Goal: Task Accomplishment & Management: Use online tool/utility

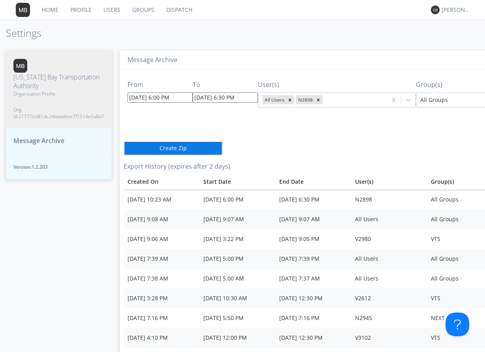
scroll to position [0, 100]
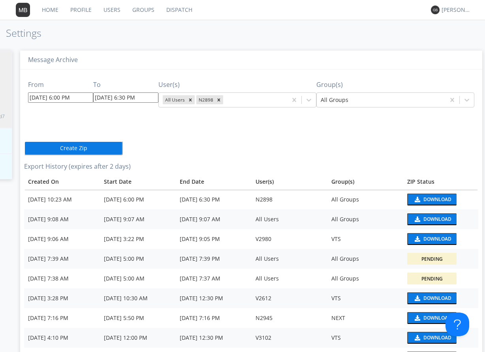
click at [178, 10] on link "Dispatch" at bounding box center [179, 10] width 38 height 20
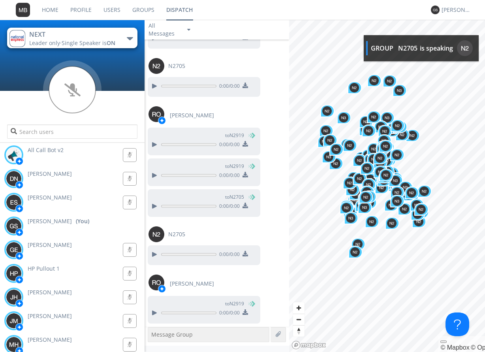
scroll to position [2740, 0]
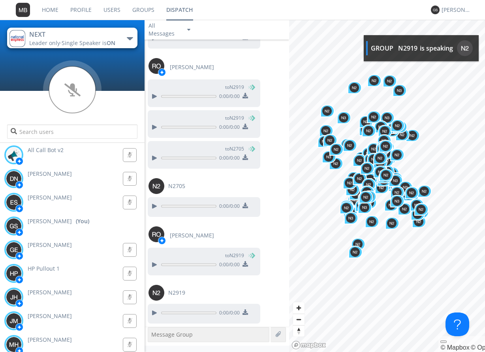
click at [85, 255] on div "Gerry Ernst 0:00" at bounding box center [74, 249] width 141 height 22
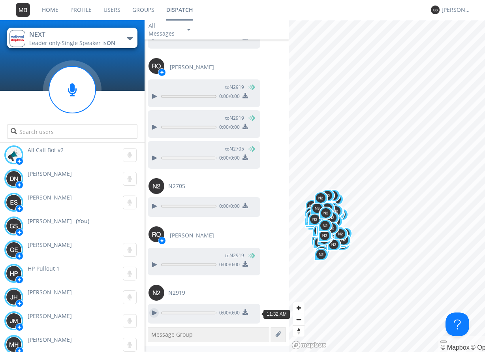
click at [155, 311] on div at bounding box center [153, 312] width 9 height 9
click at [153, 205] on div at bounding box center [153, 205] width 9 height 9
click at [154, 263] on div at bounding box center [153, 264] width 9 height 9
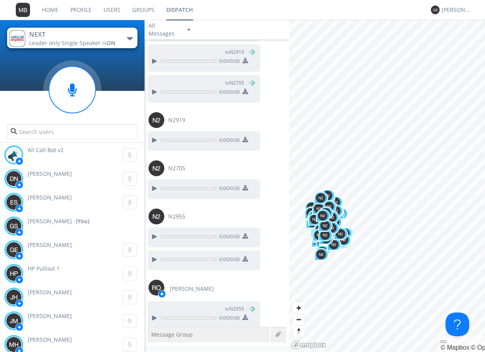
scroll to position [3086, 0]
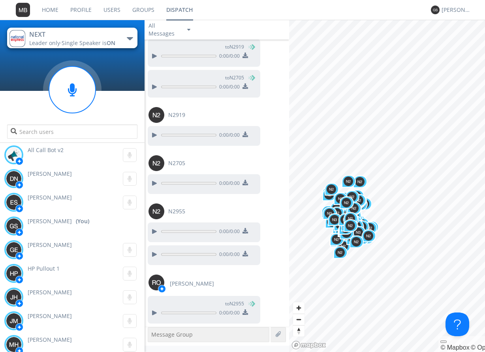
click at [23, 71] on div "NEXT Leader only · Single Speaker is ON Emergency NEXT NEXT Spare 1 Spare 2 Tes…" at bounding box center [72, 81] width 145 height 122
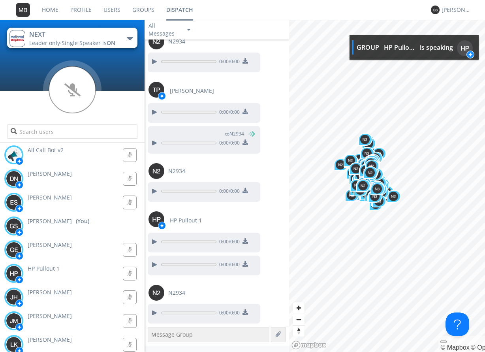
scroll to position [13241, 0]
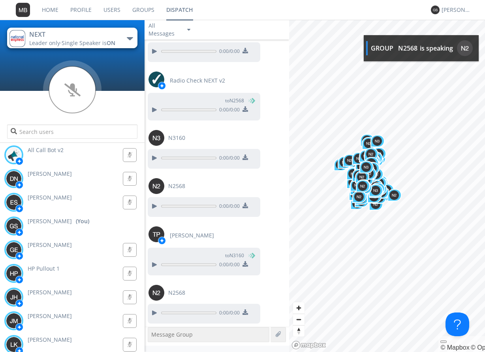
scroll to position [15411, 0]
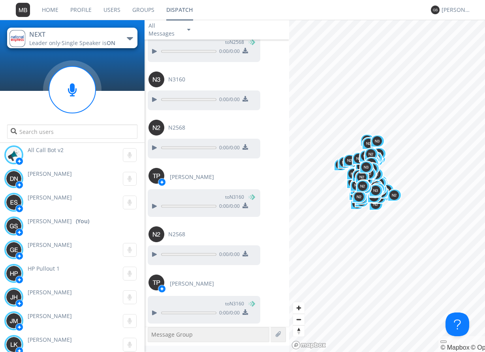
click at [98, 338] on div "[PERSON_NAME] 0:00" at bounding box center [74, 343] width 141 height 22
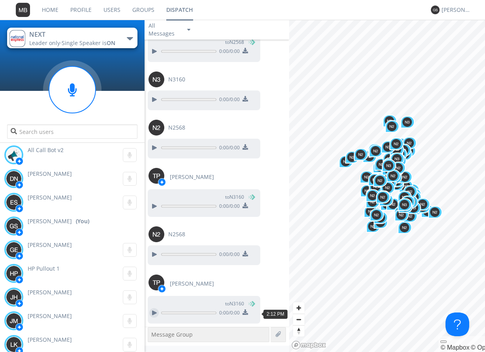
click at [154, 311] on div at bounding box center [153, 312] width 9 height 9
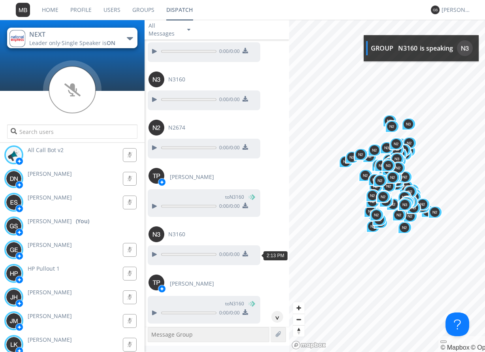
scroll to position [15711, 0]
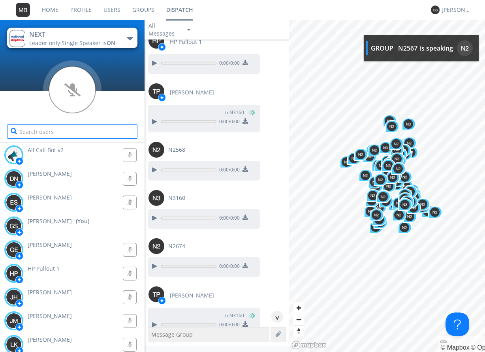
click at [64, 133] on input "text" at bounding box center [72, 131] width 130 height 14
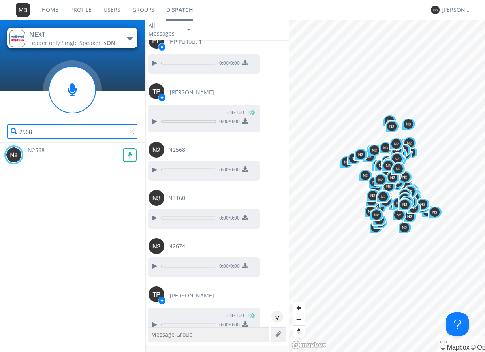
type input "2568"
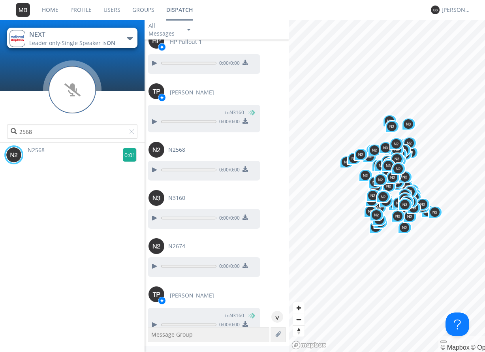
click at [124, 153] on g at bounding box center [130, 155] width 14 height 14
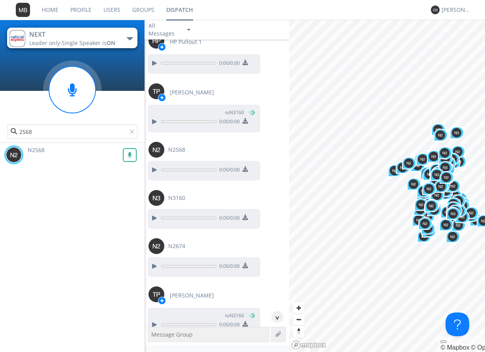
click at [126, 155] on rect at bounding box center [129, 154] width 13 height 13
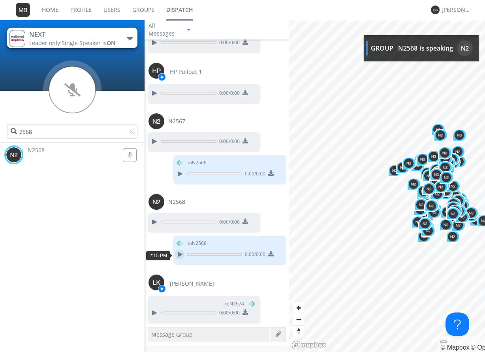
scroll to position [16616, 0]
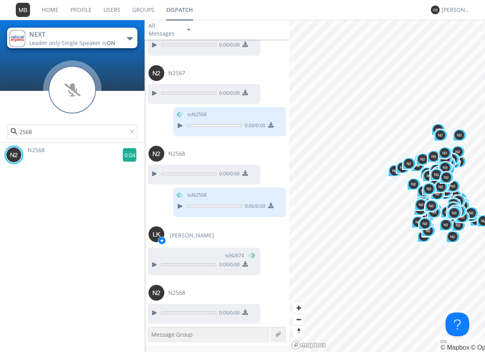
click at [124, 154] on g at bounding box center [130, 155] width 14 height 14
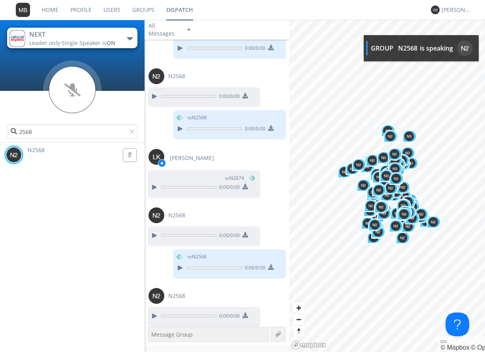
scroll to position [16697, 0]
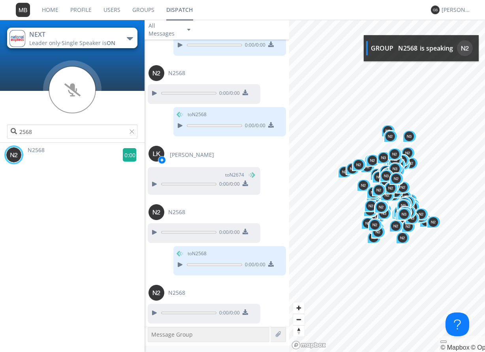
click at [127, 154] on g at bounding box center [130, 155] width 14 height 14
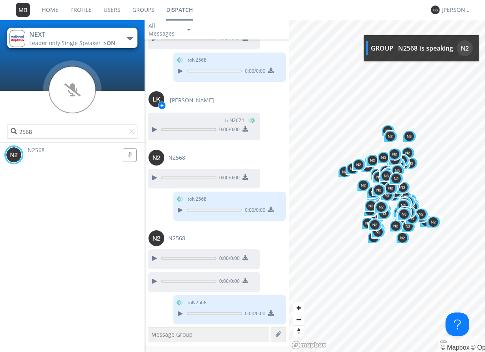
scroll to position [16752, 0]
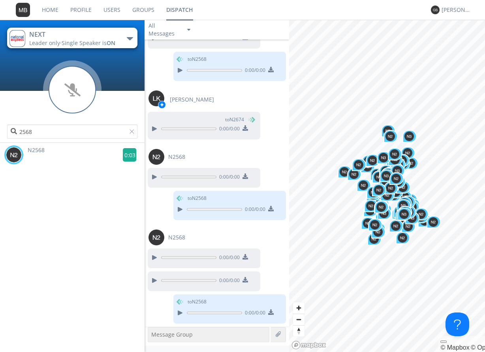
click at [125, 155] on g at bounding box center [130, 155] width 14 height 14
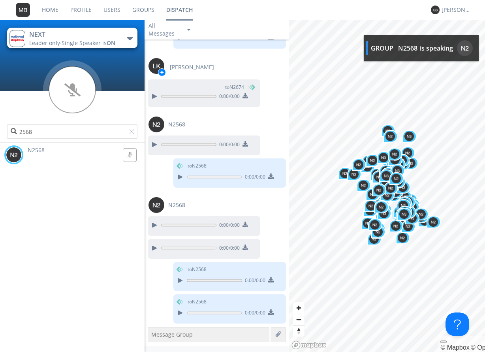
scroll to position [16833, 0]
